Goal: Information Seeking & Learning: Learn about a topic

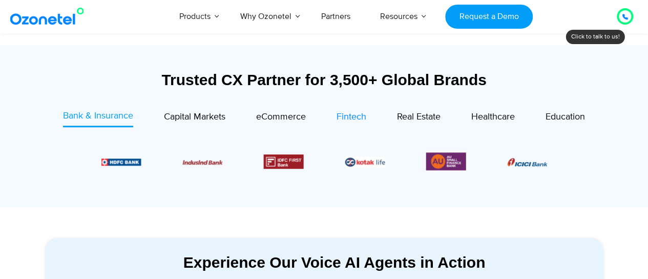
click at [339, 113] on span "Fintech" at bounding box center [352, 116] width 30 height 11
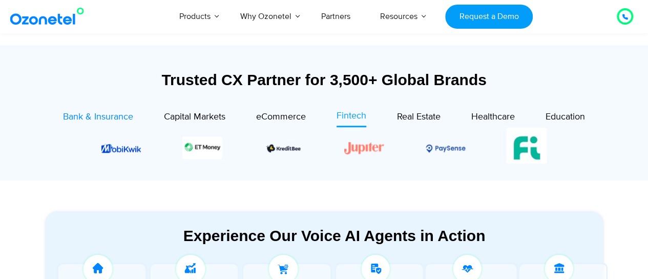
click at [99, 114] on span "Bank & Insurance" at bounding box center [98, 116] width 70 height 11
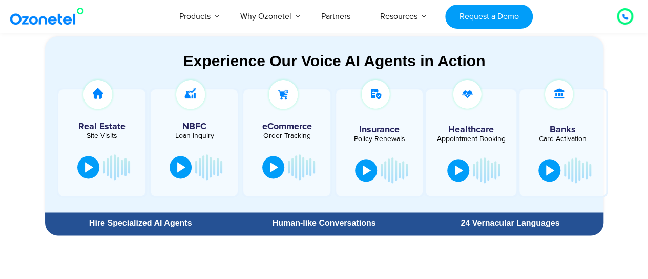
scroll to position [561, 0]
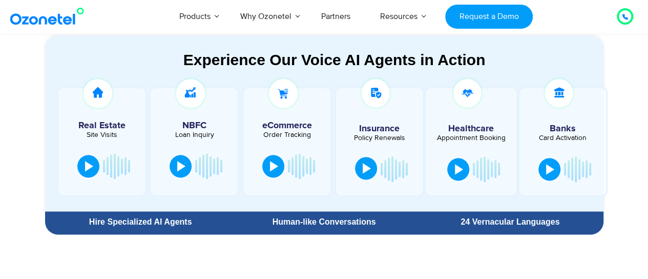
click at [365, 170] on div at bounding box center [367, 168] width 8 height 10
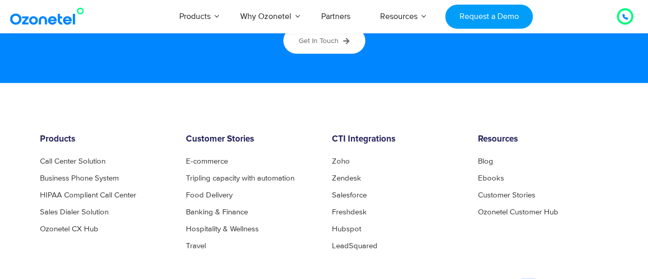
scroll to position [5390, 0]
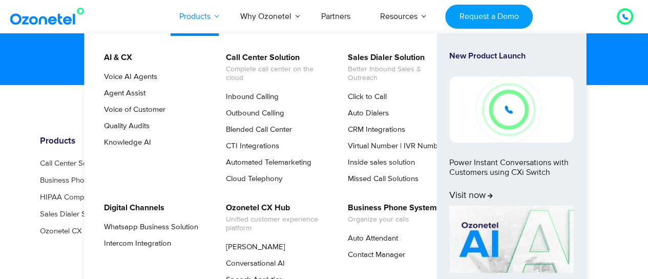
click at [205, 17] on link "Products" at bounding box center [195, 16] width 61 height 34
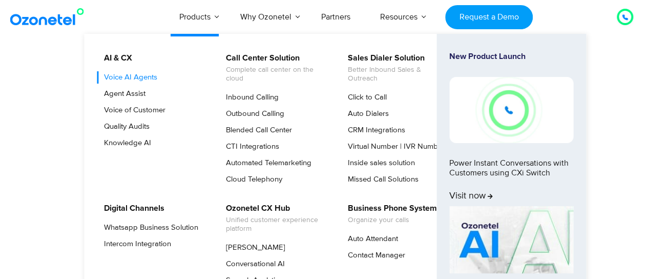
click at [123, 76] on link "Voice AI Agents" at bounding box center [128, 77] width 62 height 12
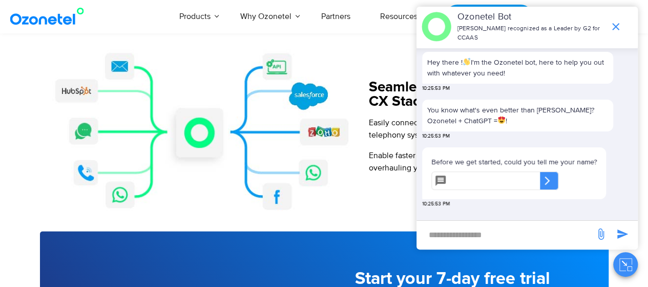
scroll to position [1155, 0]
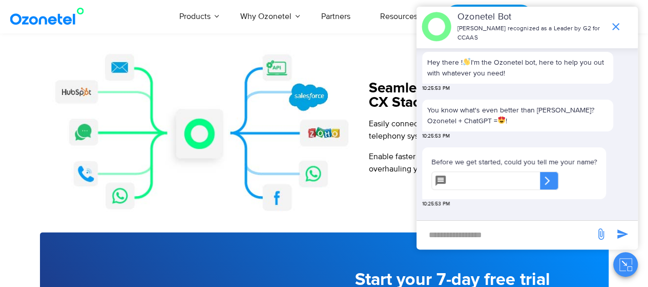
click at [612, 29] on icon "end chat or minimize" at bounding box center [616, 27] width 12 height 12
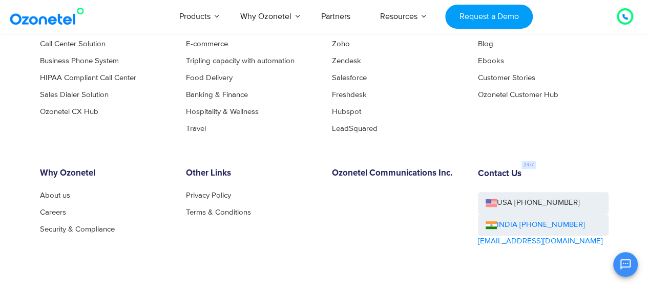
scroll to position [2155, 0]
